Goal: Transaction & Acquisition: Purchase product/service

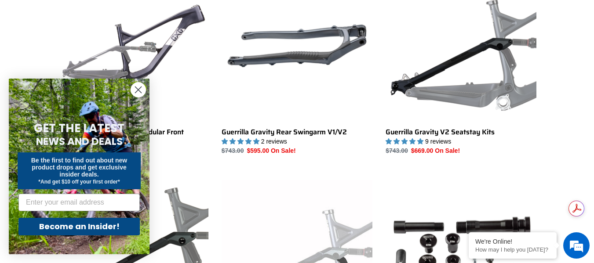
click at [134, 96] on circle "Close dialog" at bounding box center [138, 90] width 15 height 15
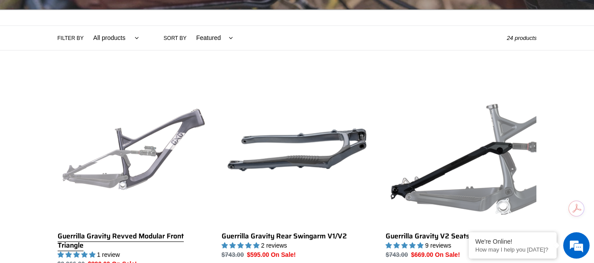
scroll to position [188, 0]
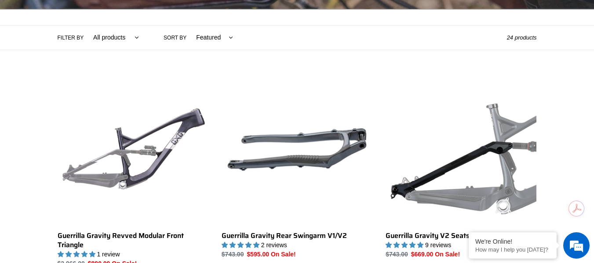
click at [114, 39] on select "All products GG Swag" at bounding box center [113, 37] width 57 height 24
select select "/collections/guerrilla-gravity-service-parts/gg"
click at [85, 25] on select "All products GG Swag" at bounding box center [113, 37] width 57 height 24
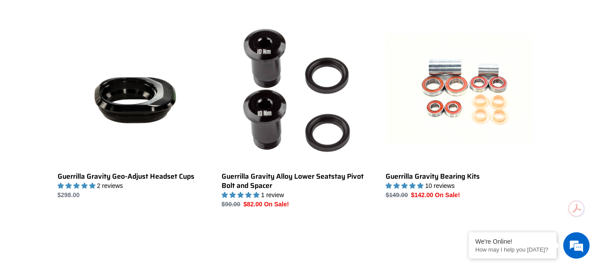
scroll to position [658, 0]
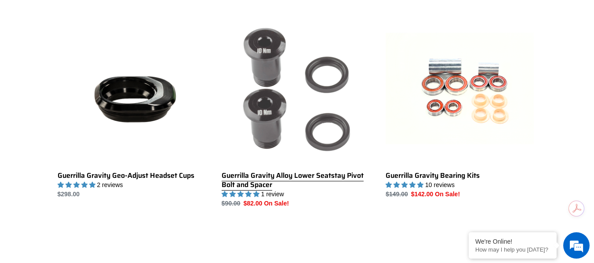
click at [258, 117] on link "Guerrilla Gravity Alloy Lower Seatstay Pivot Bolt and Spacer" at bounding box center [296, 111] width 151 height 194
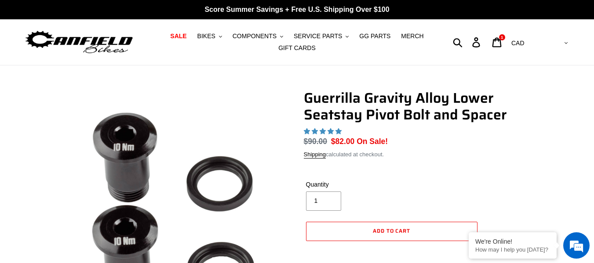
select select "highest-rating"
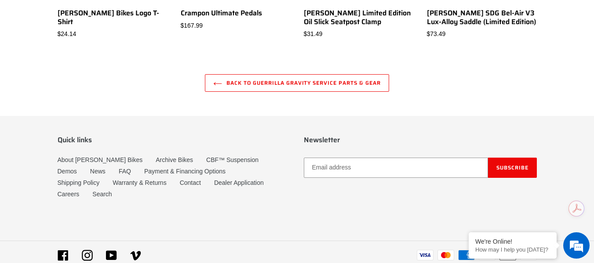
scroll to position [999, 0]
click at [286, 91] on link "Back to Guerrilla Gravity Service Parts & Gear" at bounding box center [297, 83] width 184 height 18
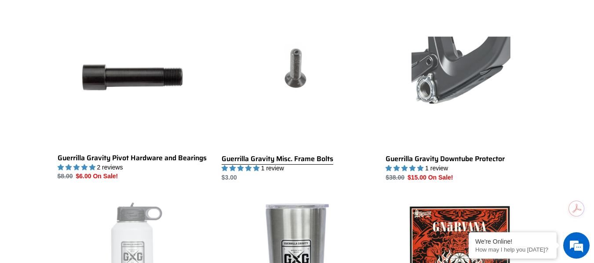
scroll to position [1285, 0]
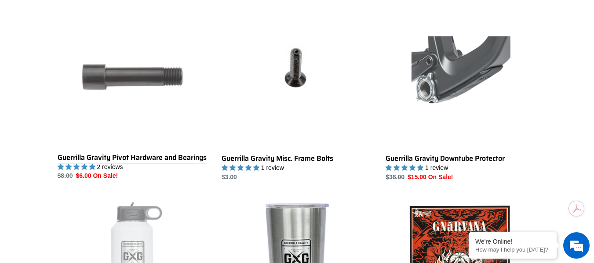
click at [146, 160] on link "Guerrilla Gravity Pivot Hardware and Bearings" at bounding box center [133, 89] width 151 height 184
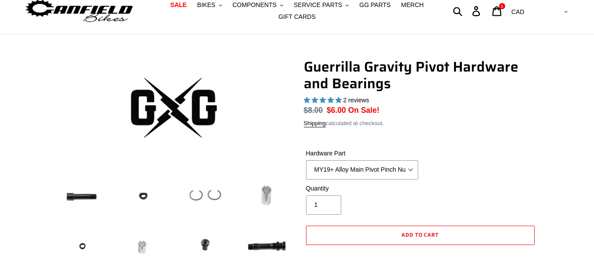
select select "highest-rating"
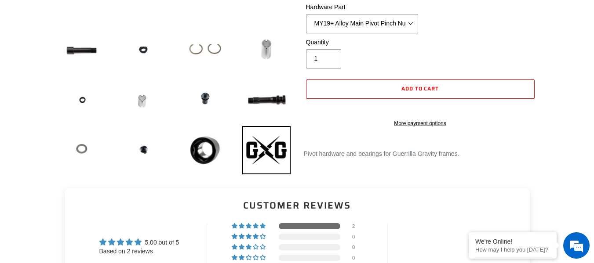
scroll to position [178, 0]
click at [206, 96] on img at bounding box center [205, 99] width 48 height 48
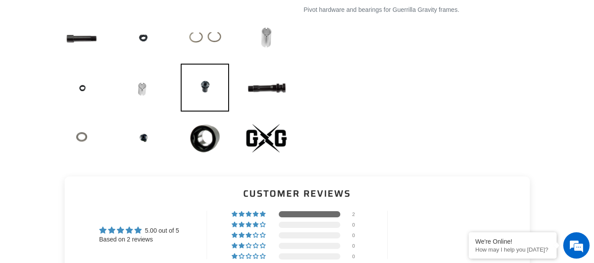
scroll to position [325, 0]
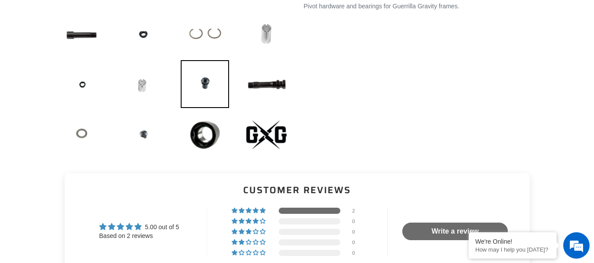
click at [142, 140] on img at bounding box center [143, 135] width 48 height 48
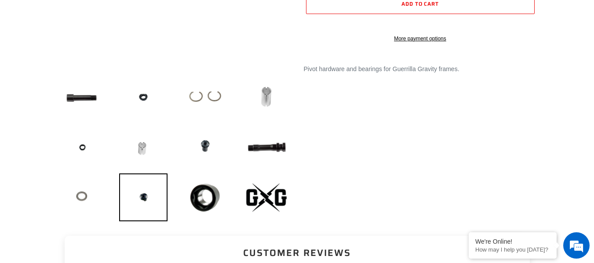
scroll to position [263, 0]
click at [202, 143] on img at bounding box center [205, 147] width 48 height 48
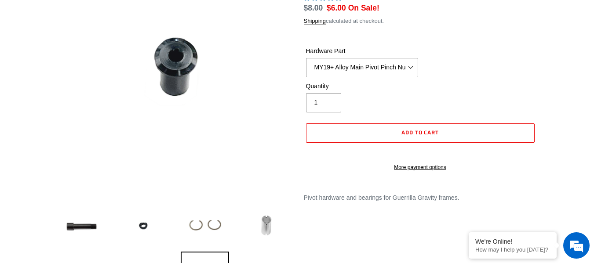
scroll to position [133, 0]
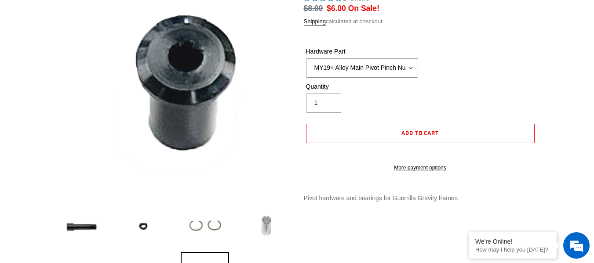
click at [168, 56] on img at bounding box center [181, 93] width 531 height 527
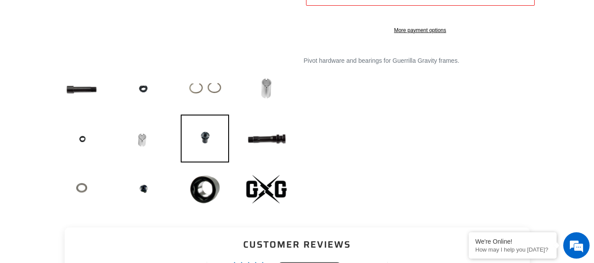
scroll to position [271, 0]
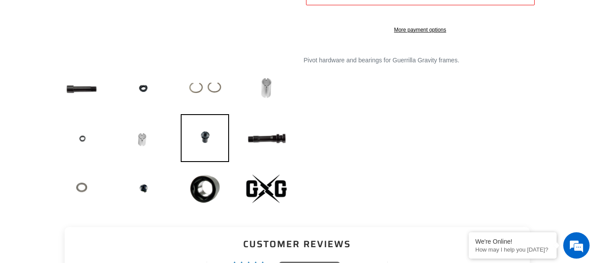
click at [85, 146] on img at bounding box center [82, 138] width 48 height 48
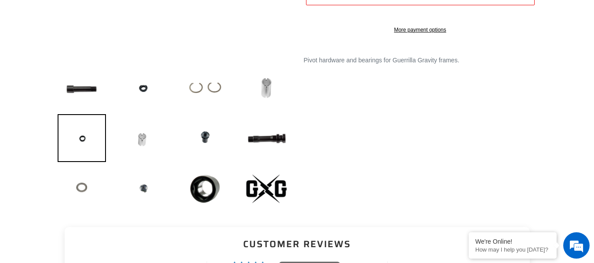
click at [135, 196] on img at bounding box center [143, 189] width 48 height 48
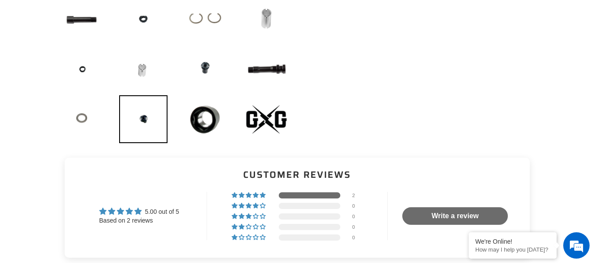
scroll to position [341, 0]
click at [208, 124] on img at bounding box center [205, 119] width 48 height 48
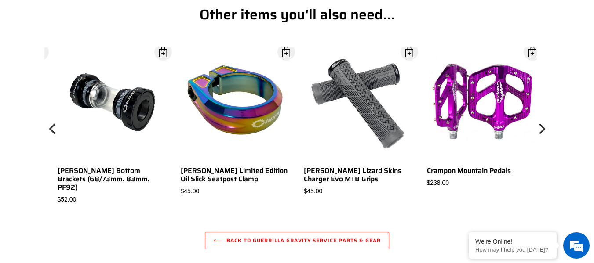
scroll to position [853, 0]
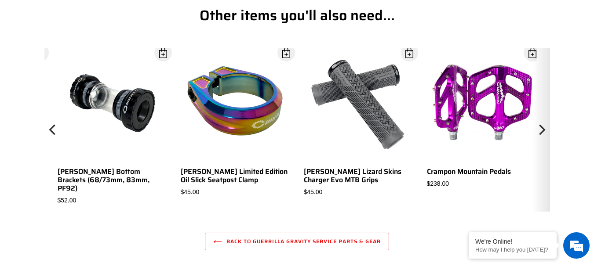
click at [543, 131] on icon "Next" at bounding box center [542, 130] width 6 height 11
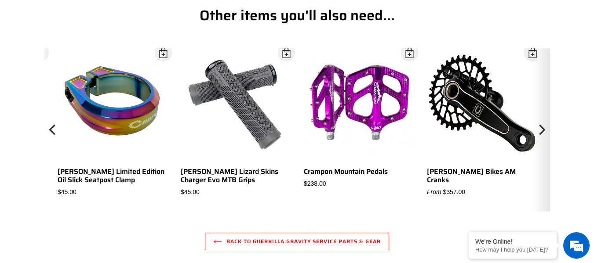
click at [543, 131] on icon "Next" at bounding box center [542, 130] width 6 height 11
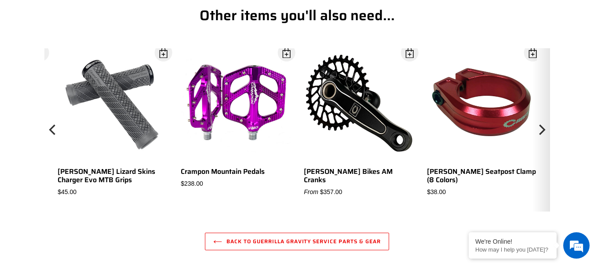
click at [543, 131] on icon "Next" at bounding box center [542, 130] width 6 height 11
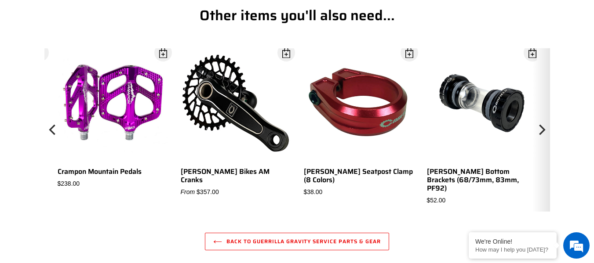
click at [543, 131] on icon "Next" at bounding box center [542, 130] width 6 height 11
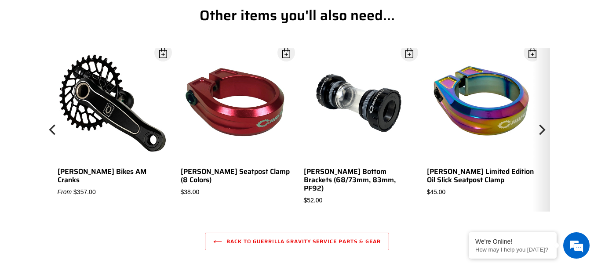
click at [543, 131] on icon "Next" at bounding box center [542, 130] width 6 height 11
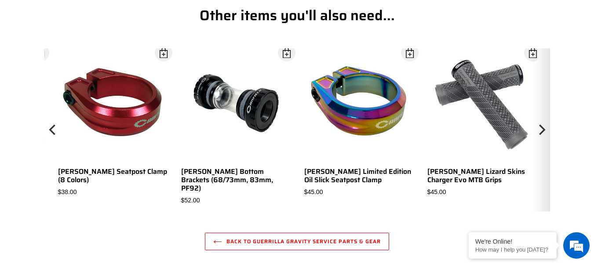
click at [543, 131] on icon "Next" at bounding box center [542, 130] width 6 height 11
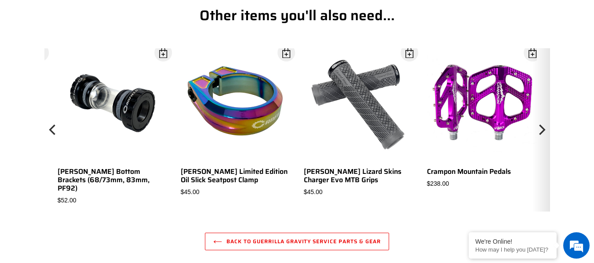
click at [543, 131] on icon "Next" at bounding box center [542, 130] width 6 height 11
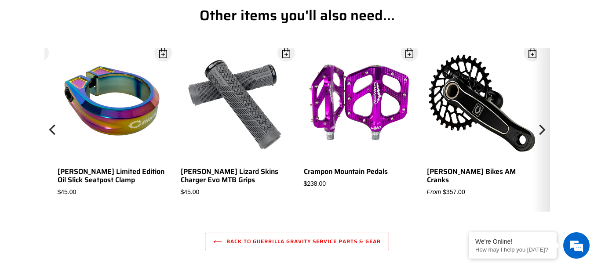
click at [543, 131] on icon "Next" at bounding box center [542, 130] width 6 height 11
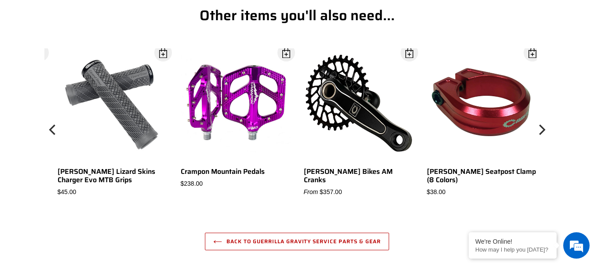
click at [342, 236] on link "Back to Guerrilla Gravity Service Parts & Gear" at bounding box center [297, 242] width 184 height 18
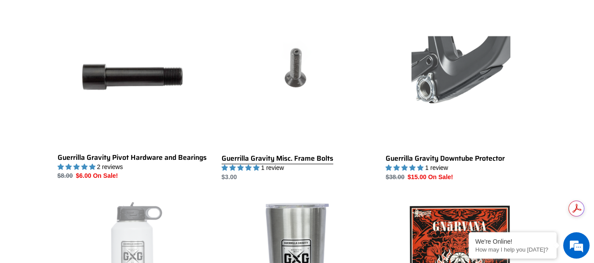
click at [293, 78] on link "Guerrilla Gravity Misc. Frame Bolts" at bounding box center [296, 89] width 151 height 185
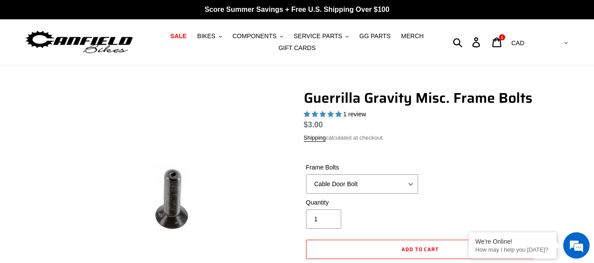
select select "highest-rating"
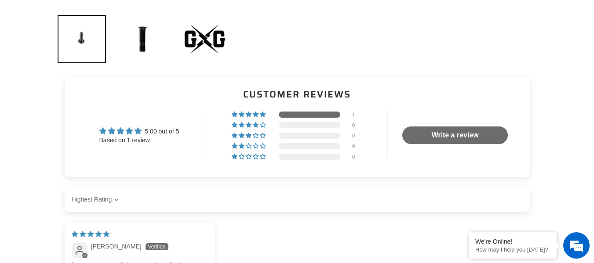
scroll to position [217, 0]
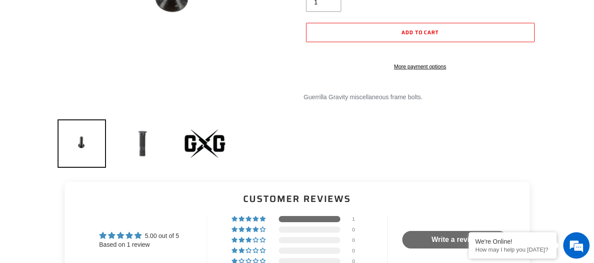
click at [143, 139] on img at bounding box center [143, 144] width 48 height 48
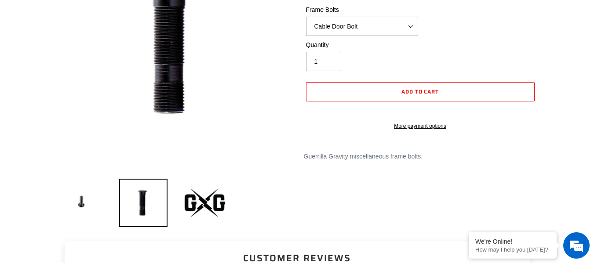
scroll to position [159, 0]
click at [99, 203] on img at bounding box center [82, 202] width 48 height 48
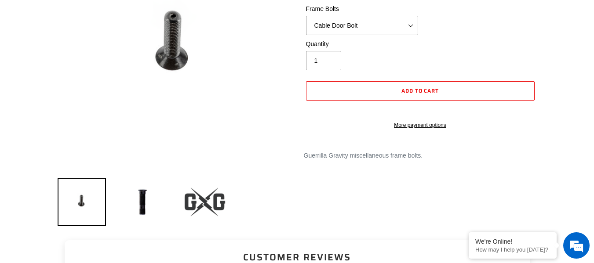
click at [185, 206] on img at bounding box center [205, 202] width 48 height 48
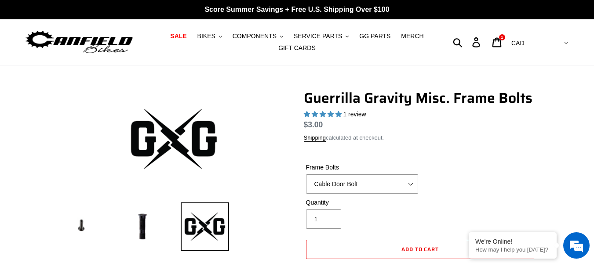
scroll to position [0, 0]
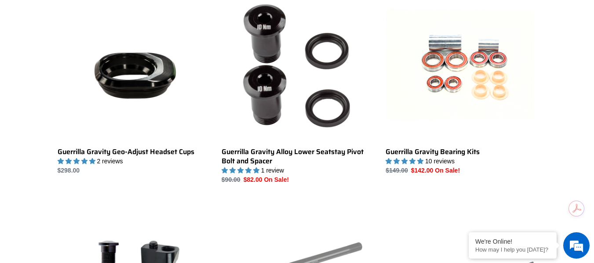
scroll to position [673, 0]
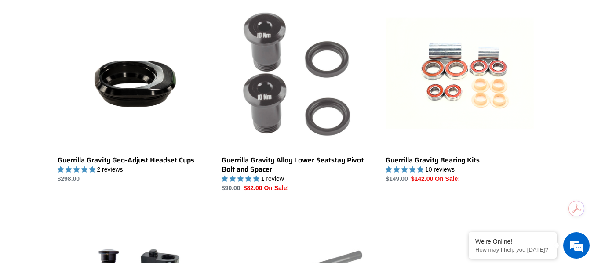
click at [253, 76] on link "Guerrilla Gravity Alloy Lower Seatstay Pivot Bolt and Spacer" at bounding box center [296, 96] width 151 height 194
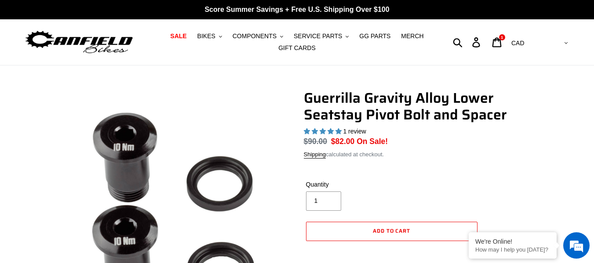
select select "highest-rating"
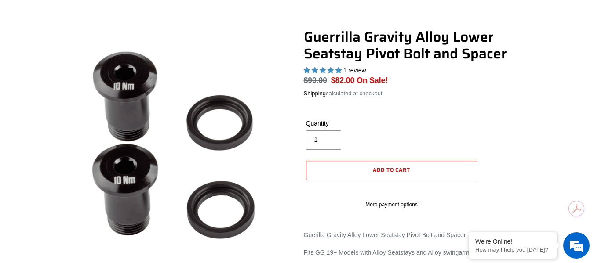
click at [308, 192] on shop-pay-wallet-button at bounding box center [307, 188] width 2 height 7
